Goal: Task Accomplishment & Management: Use online tool/utility

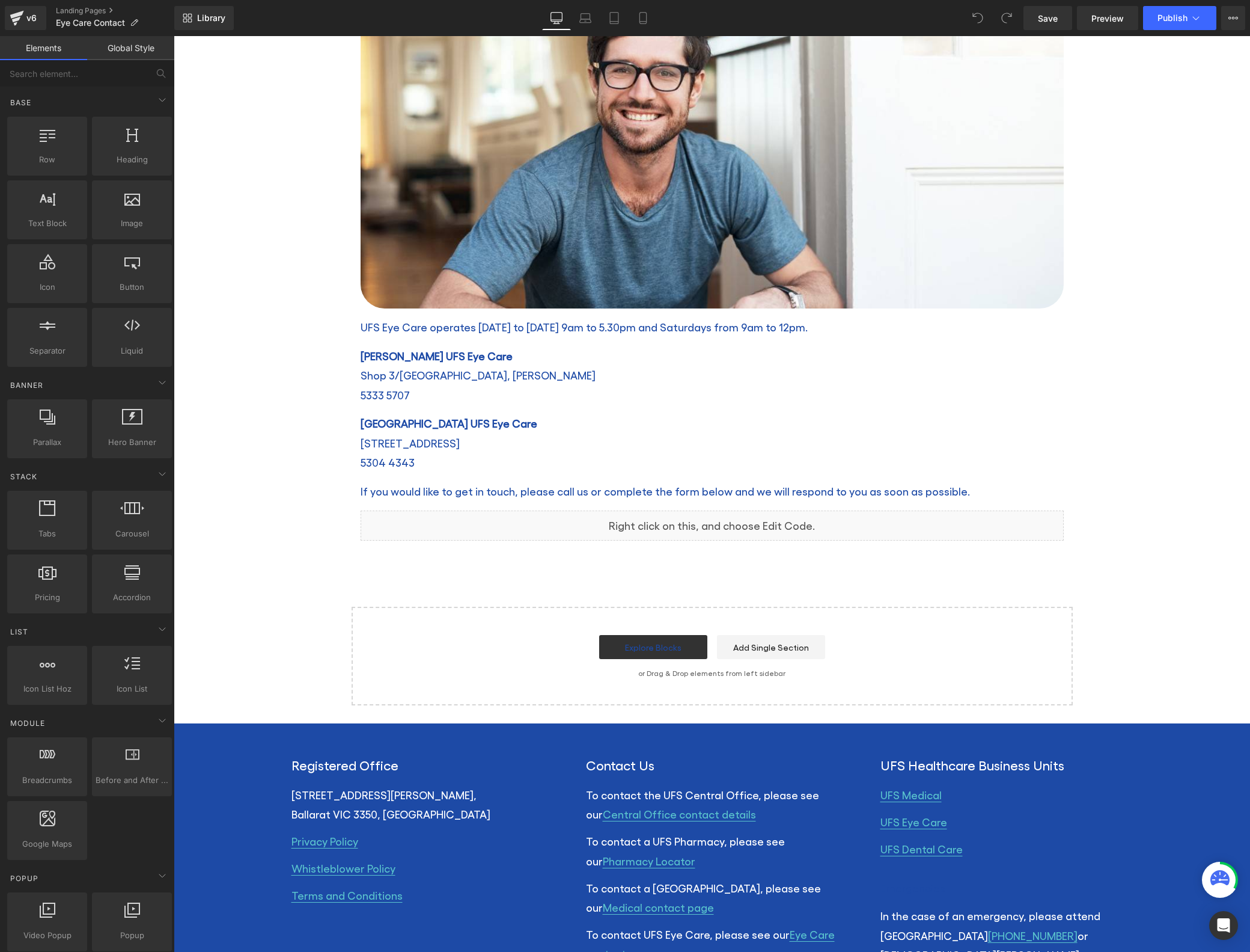
scroll to position [1786, 0]
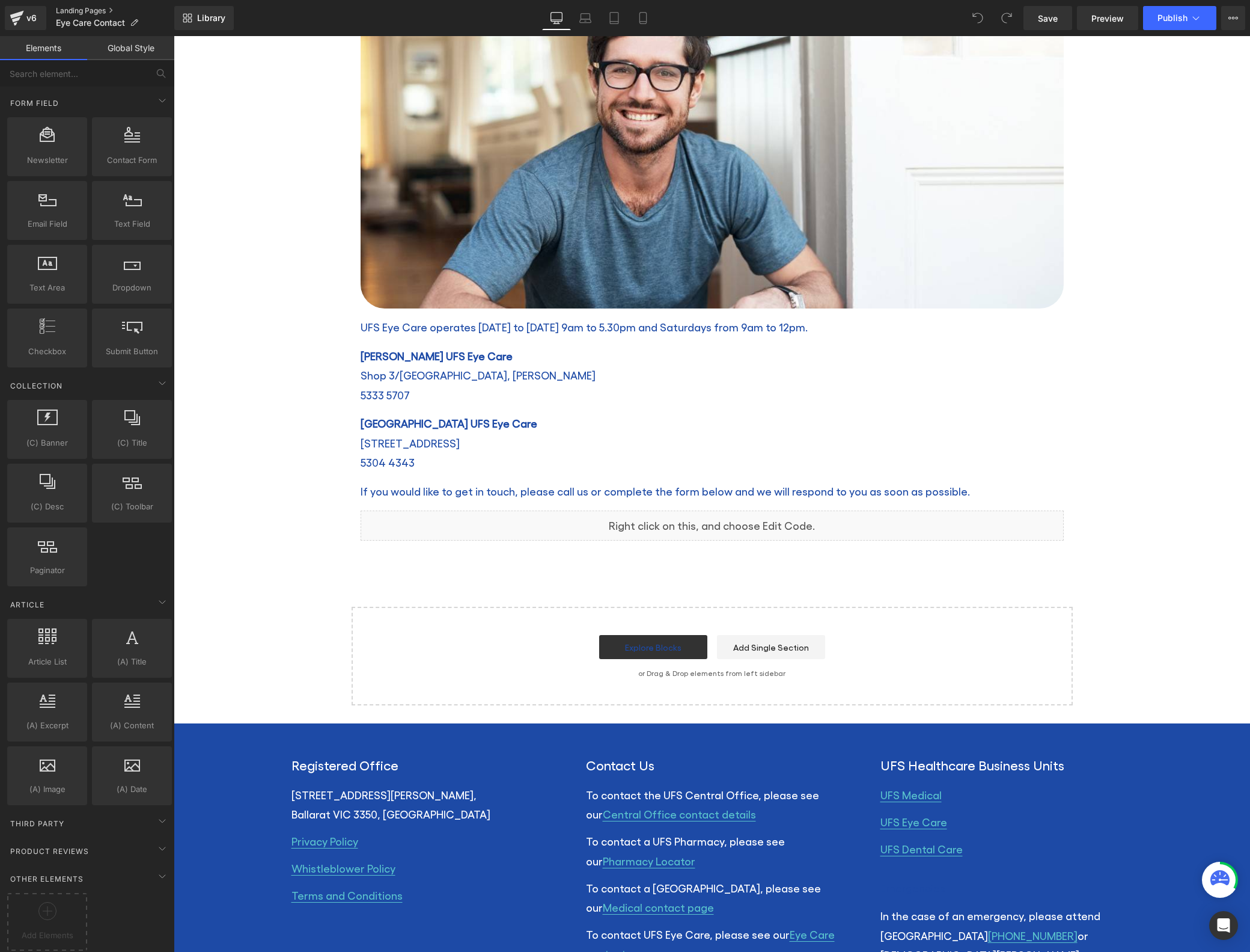
click at [79, 12] on link "Landing Pages" at bounding box center [115, 11] width 119 height 10
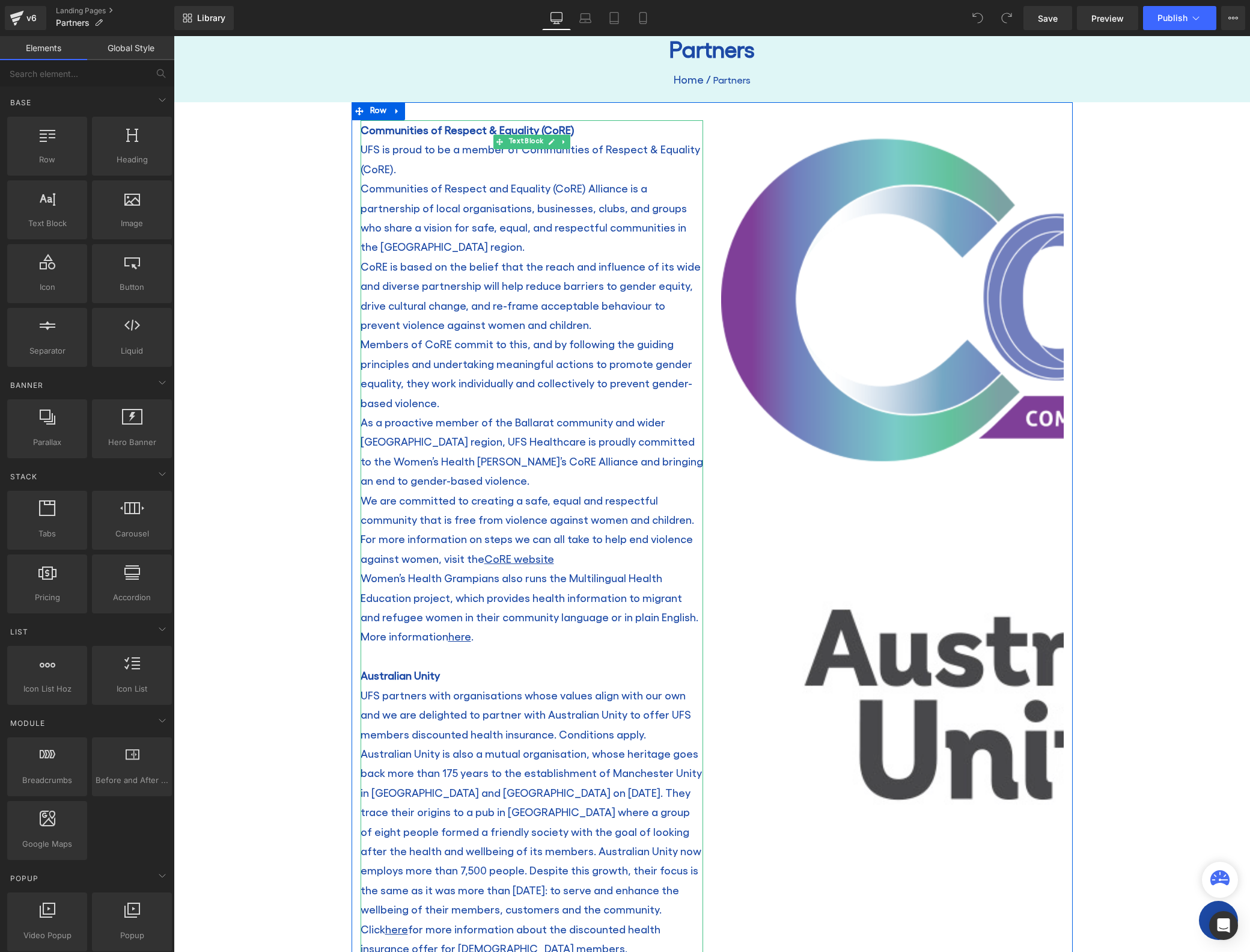
scroll to position [24, 0]
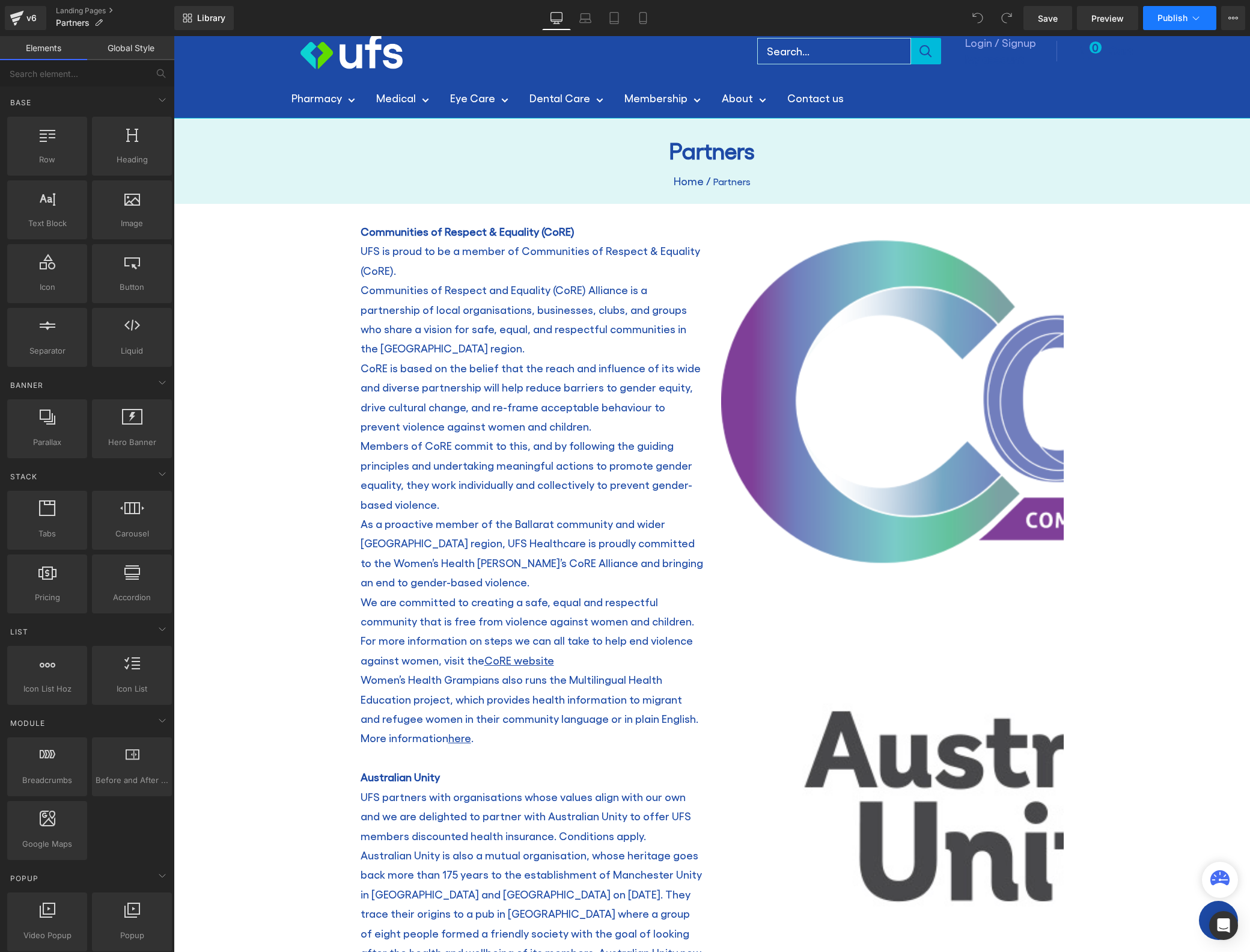
click at [1181, 18] on span "Publish" at bounding box center [1173, 18] width 30 height 10
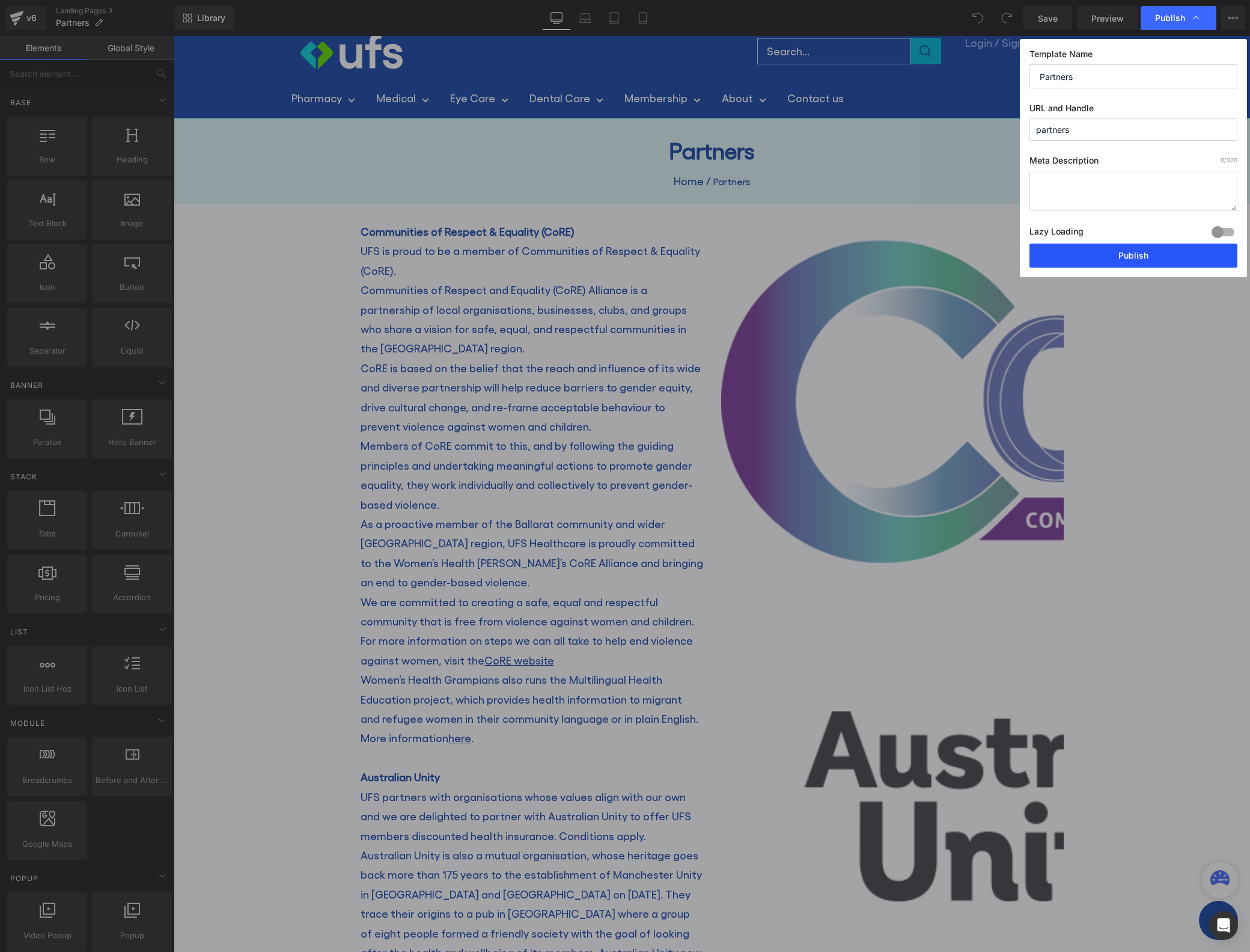
click at [1147, 256] on button "Publish" at bounding box center [1133, 256] width 208 height 24
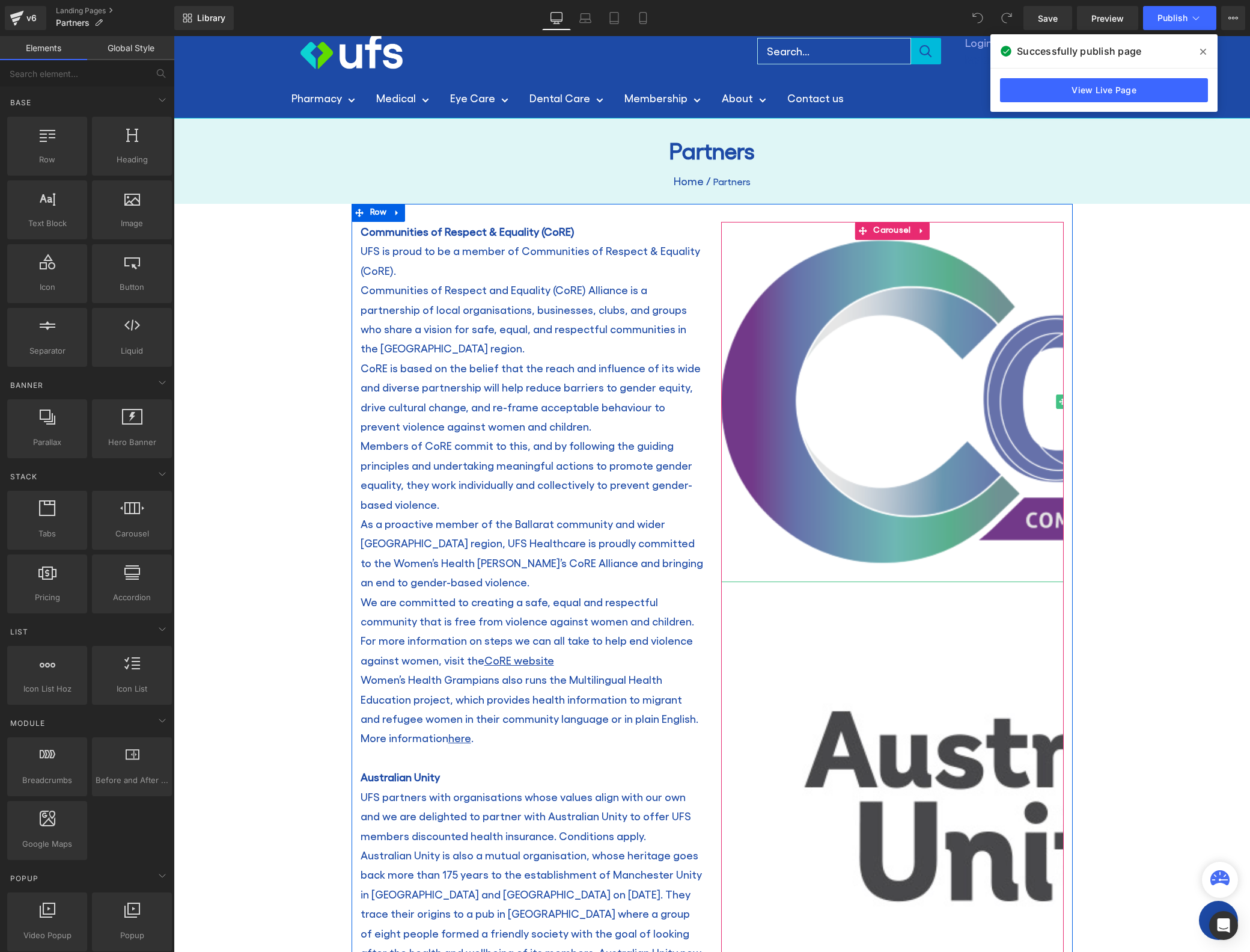
click at [894, 265] on img at bounding box center [1082, 401] width 721 height 360
